Goal: Information Seeking & Learning: Learn about a topic

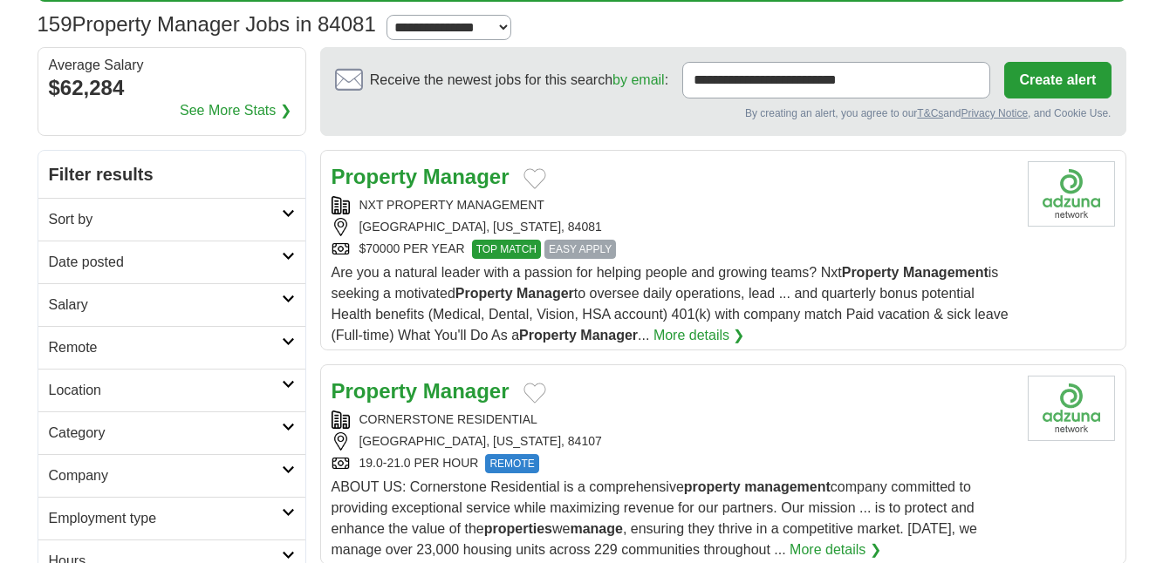
scroll to position [87, 0]
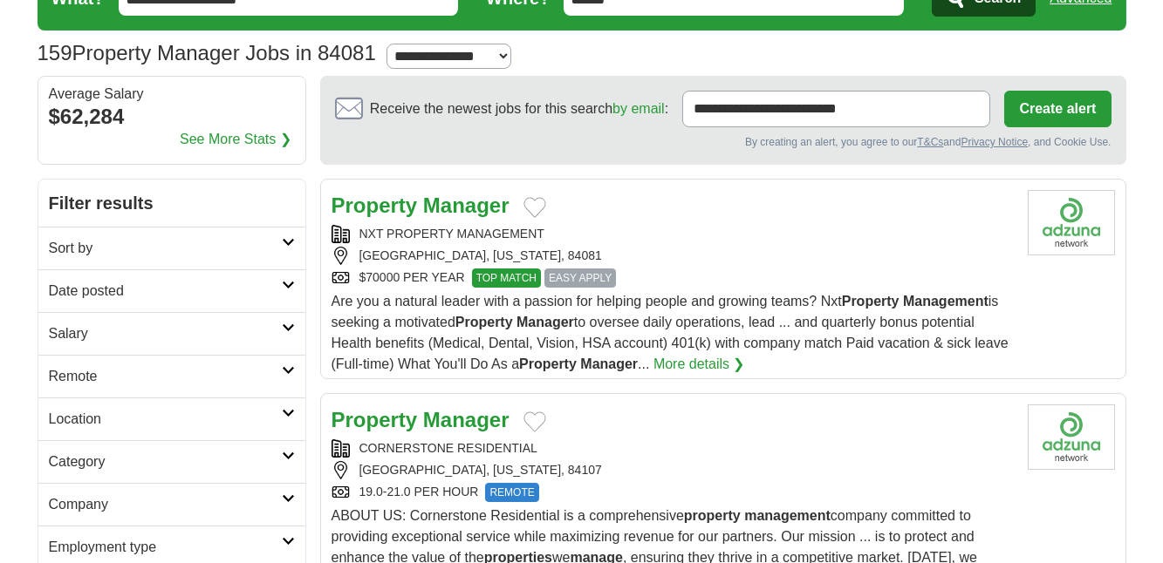
click at [482, 209] on strong "Manager" at bounding box center [466, 206] width 86 height 24
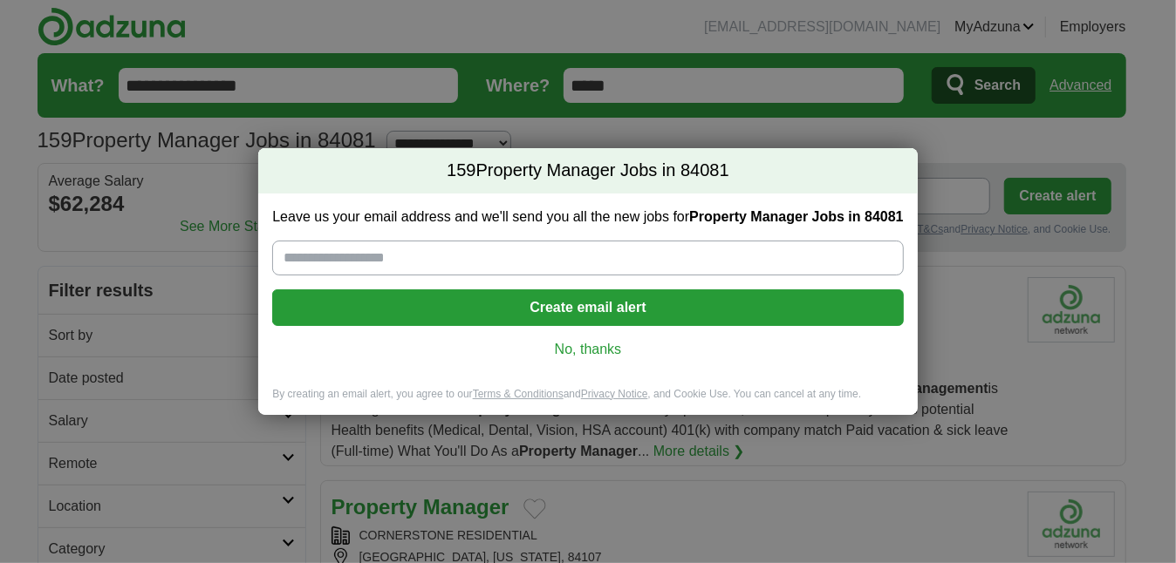
click at [587, 342] on link "No, thanks" at bounding box center [587, 349] width 603 height 19
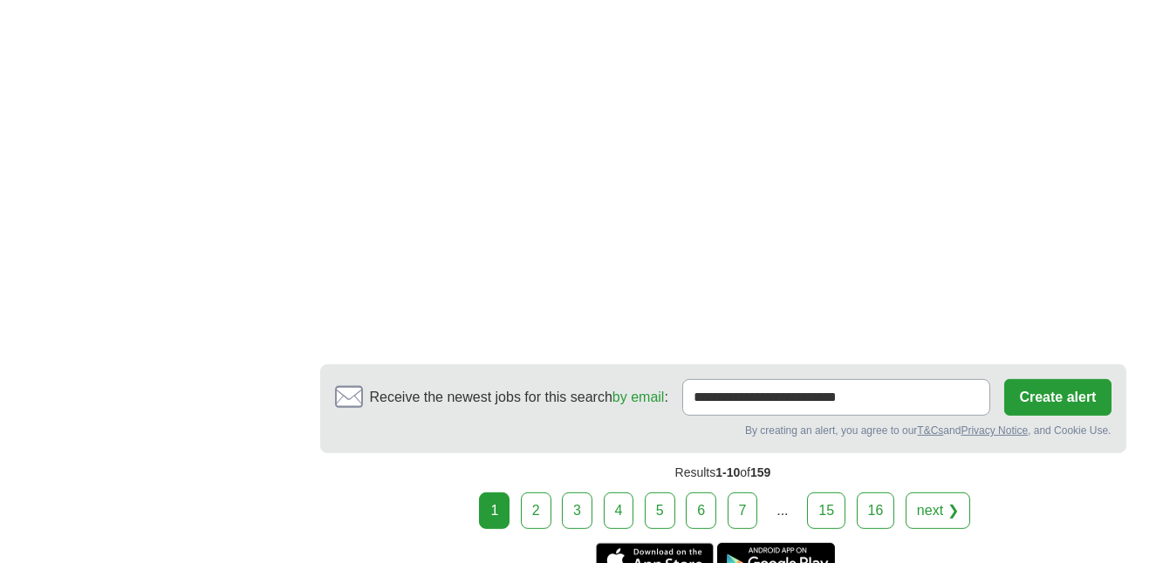
scroll to position [3314, 0]
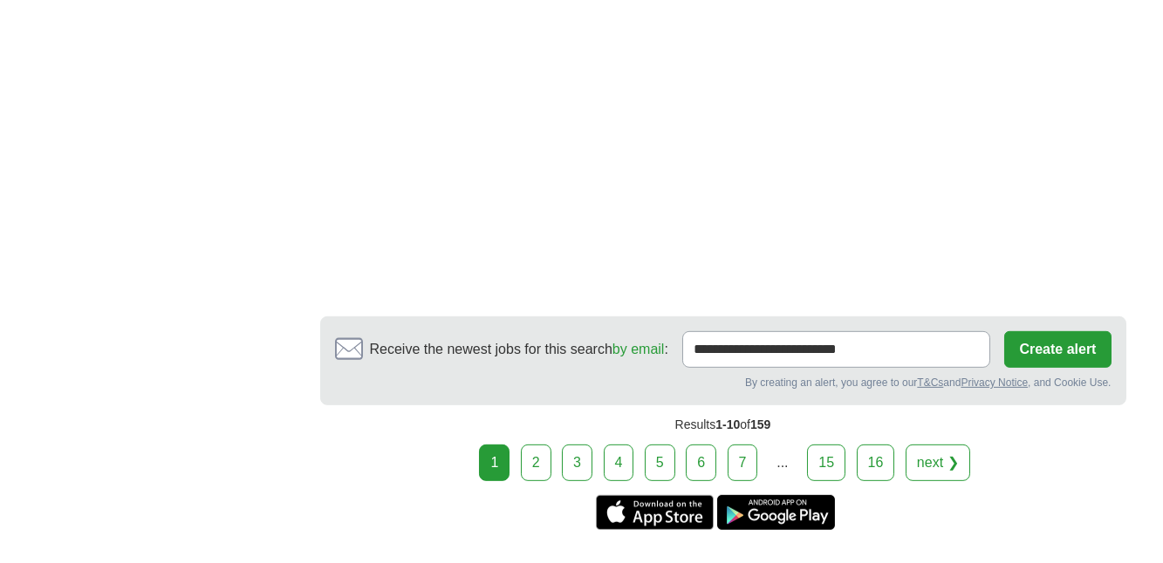
click at [1043, 343] on button "Create alert" at bounding box center [1057, 349] width 106 height 37
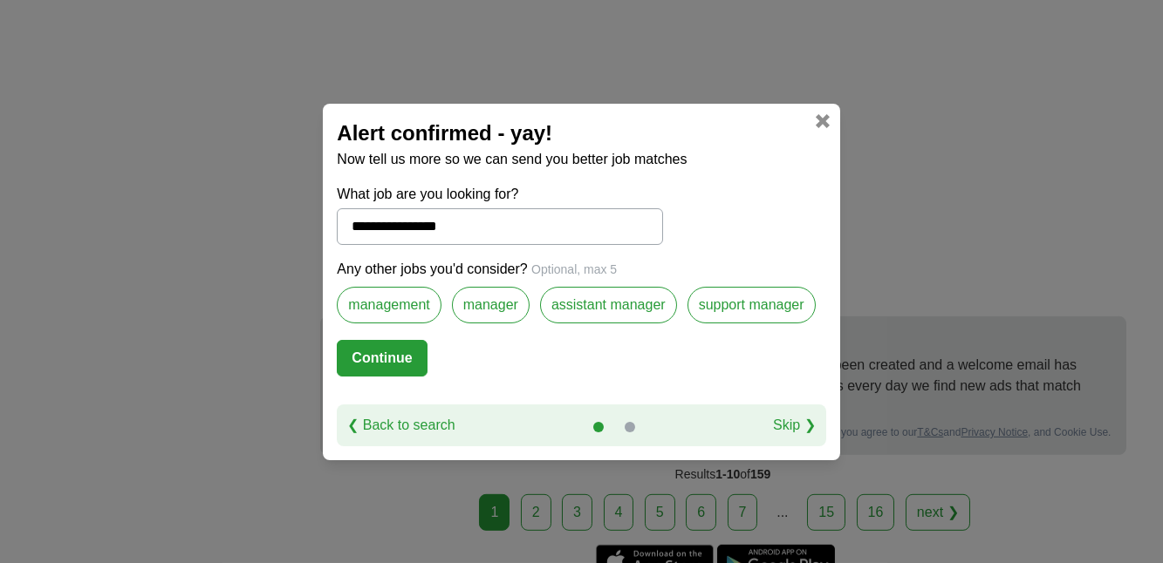
click at [403, 344] on button "Continue" at bounding box center [382, 358] width 90 height 37
select select "**"
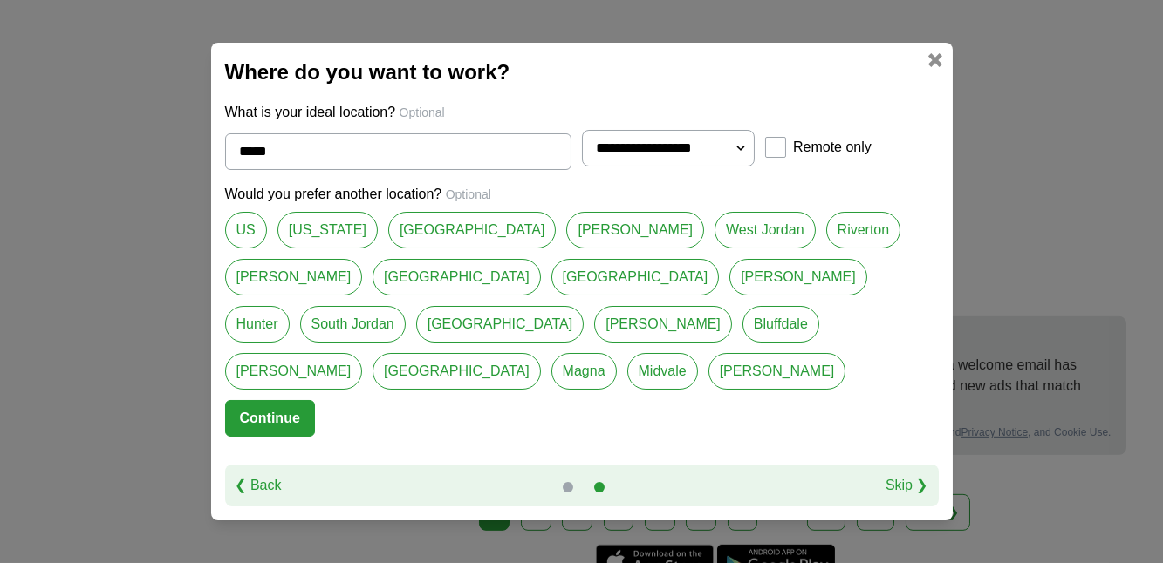
click at [286, 249] on link "[US_STATE]" at bounding box center [327, 230] width 100 height 37
type input "****"
click at [272, 400] on button "Continue" at bounding box center [270, 418] width 90 height 37
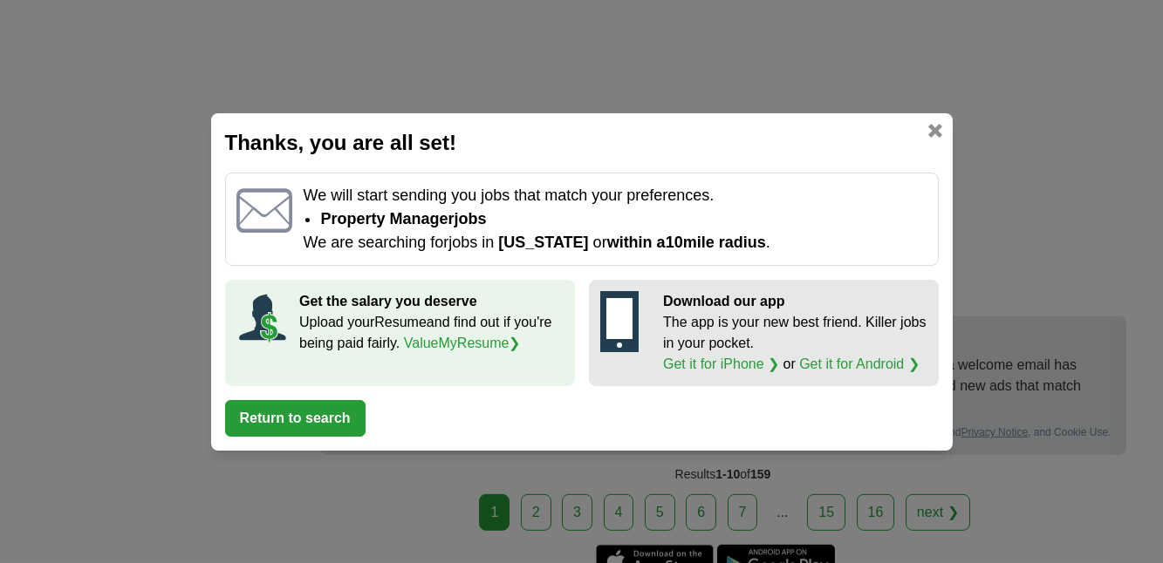
click at [296, 416] on button "Return to search" at bounding box center [295, 418] width 140 height 37
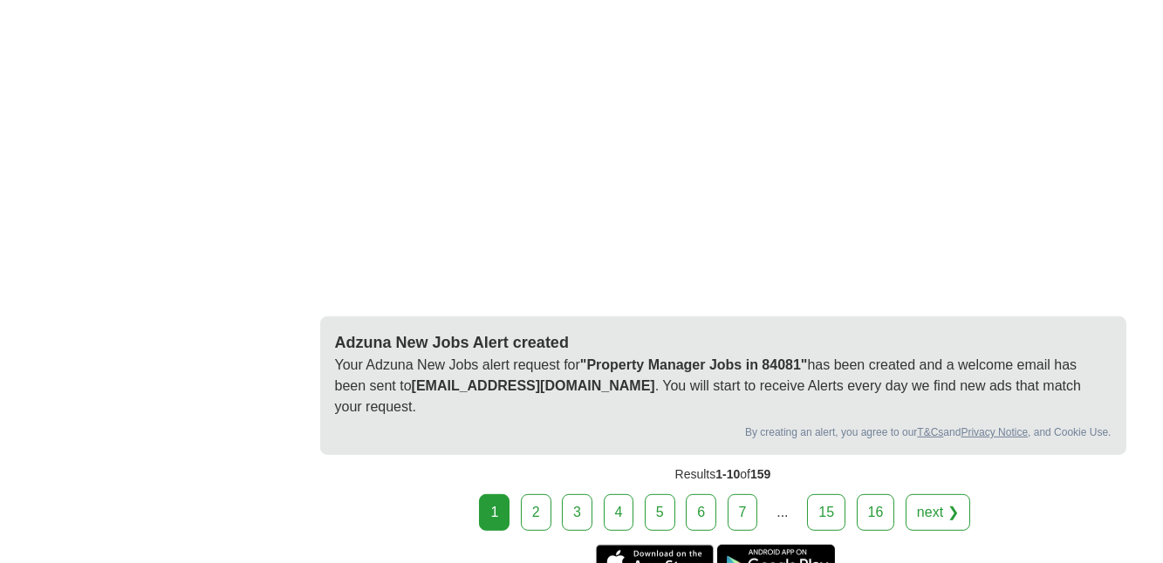
drag, startPoint x: 542, startPoint y: 513, endPoint x: 514, endPoint y: 495, distance: 32.9
click at [542, 512] on link "2" at bounding box center [536, 512] width 31 height 37
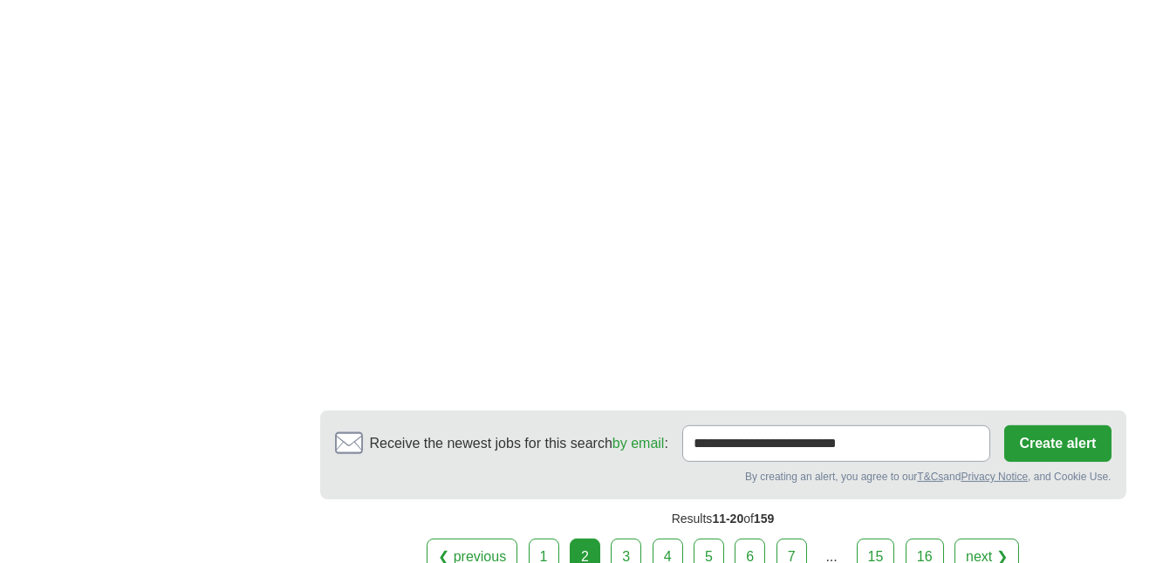
scroll to position [3227, 0]
click at [632, 538] on link "3" at bounding box center [625, 556] width 31 height 37
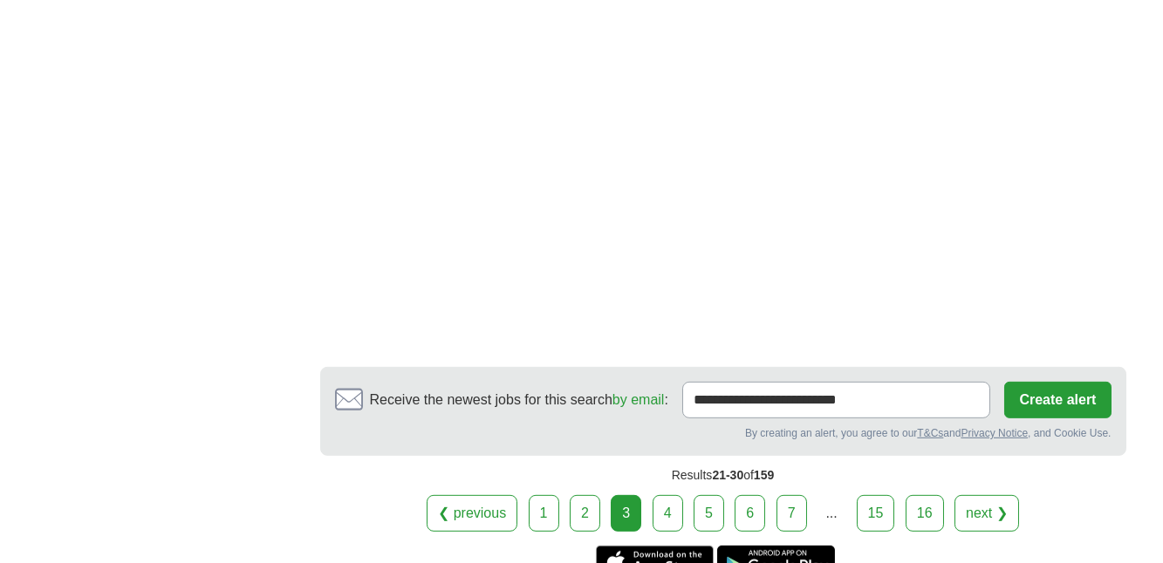
scroll to position [3314, 0]
